Goal: Task Accomplishment & Management: Manage account settings

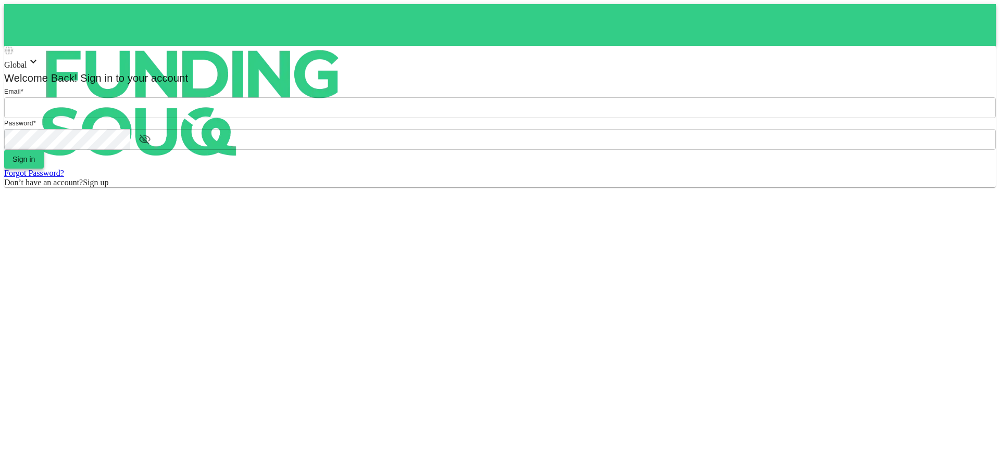
type input "[EMAIL_ADDRESS][DOMAIN_NAME]"
click at [44, 169] on button "Sign in" at bounding box center [24, 159] width 40 height 19
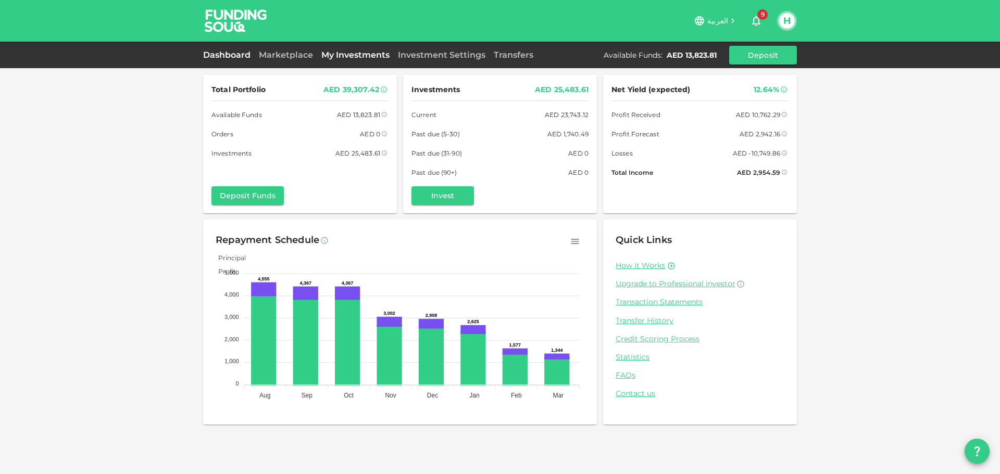
click at [348, 53] on link "My Investments" at bounding box center [355, 55] width 77 height 10
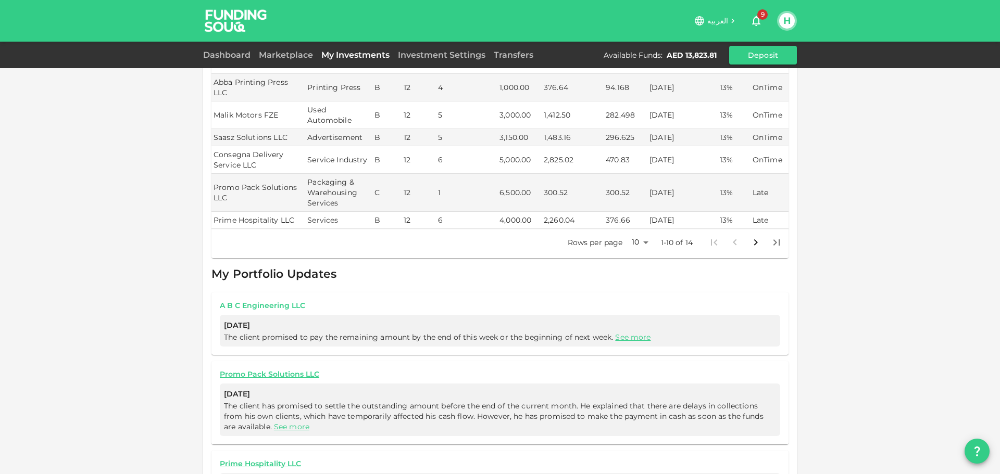
scroll to position [312, 0]
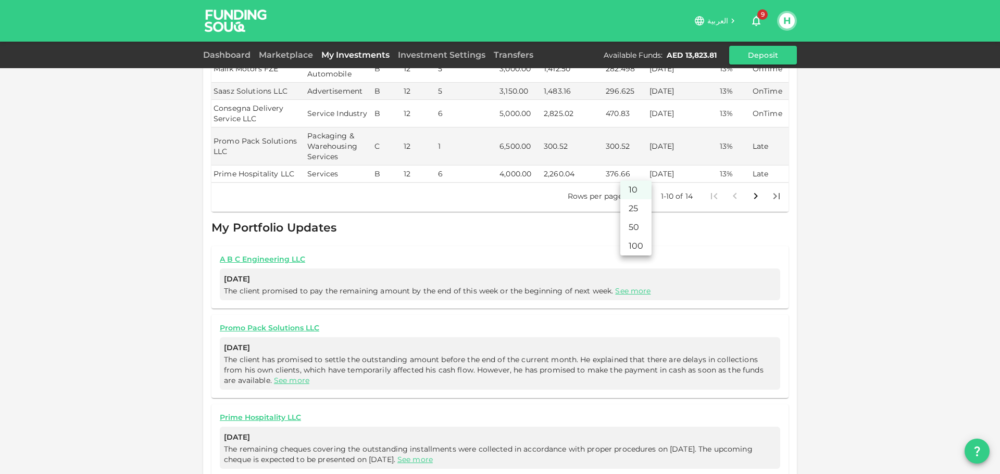
click at [638, 173] on body "العربية 9 H Dashboard Marketplace My Investments Investment Settings Transfers …" at bounding box center [500, 237] width 1000 height 474
click at [638, 203] on li "25" at bounding box center [635, 208] width 31 height 19
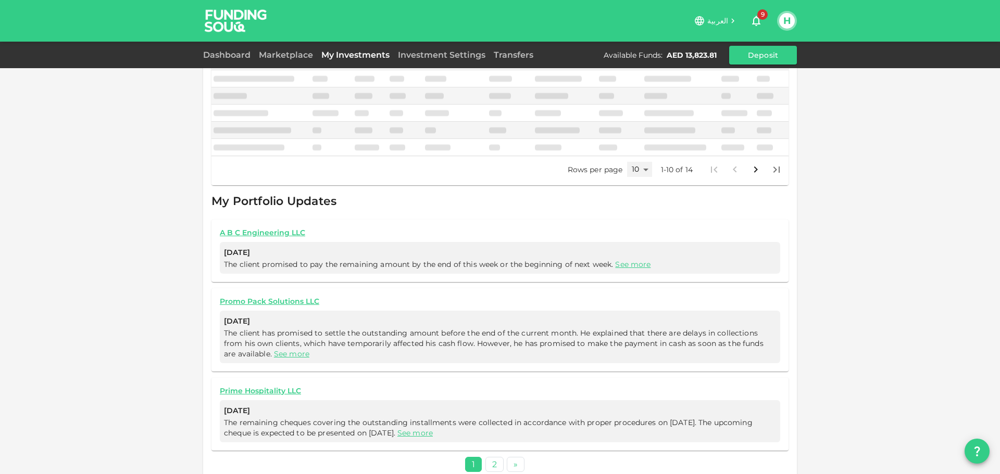
type input "25"
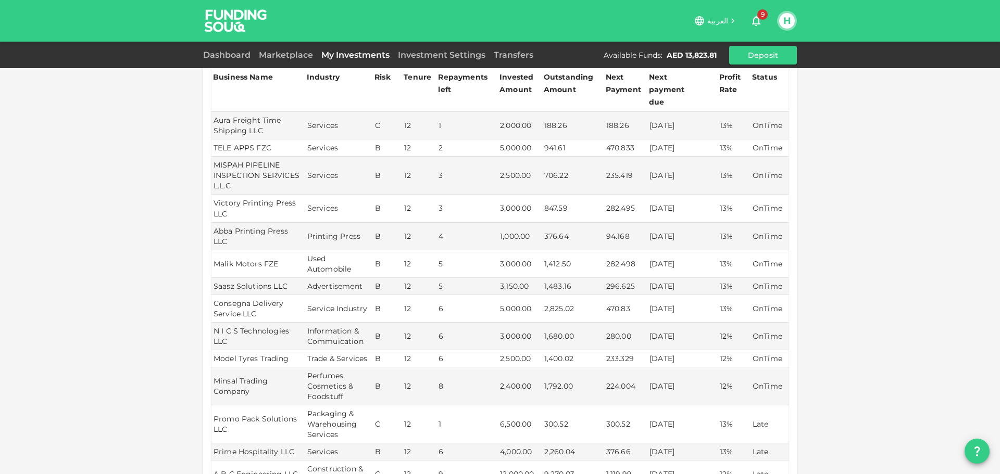
scroll to position [99, 0]
